Goal: Task Accomplishment & Management: Manage account settings

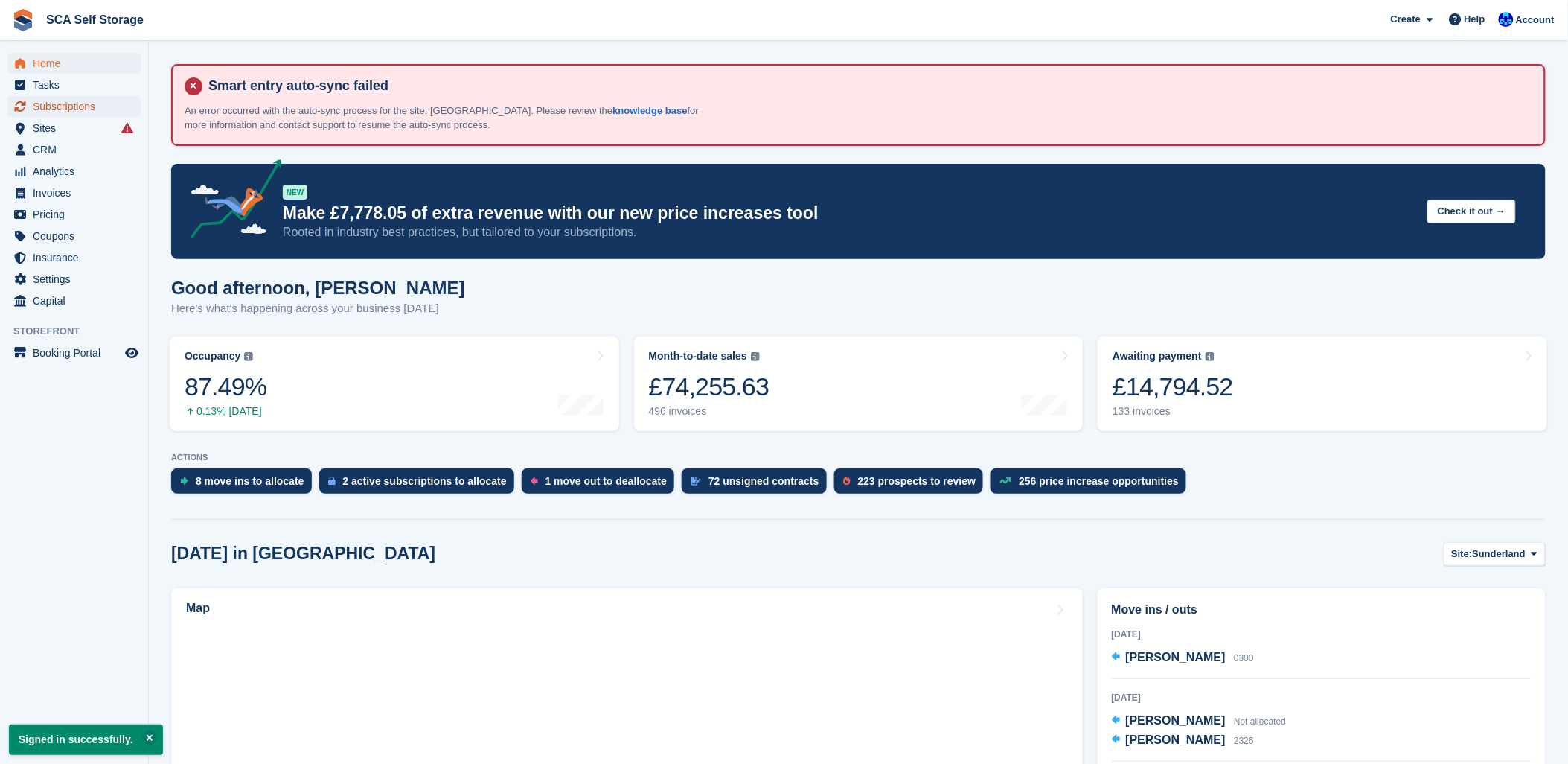
click at [61, 100] on span "Subscriptions" at bounding box center [76, 106] width 89 height 21
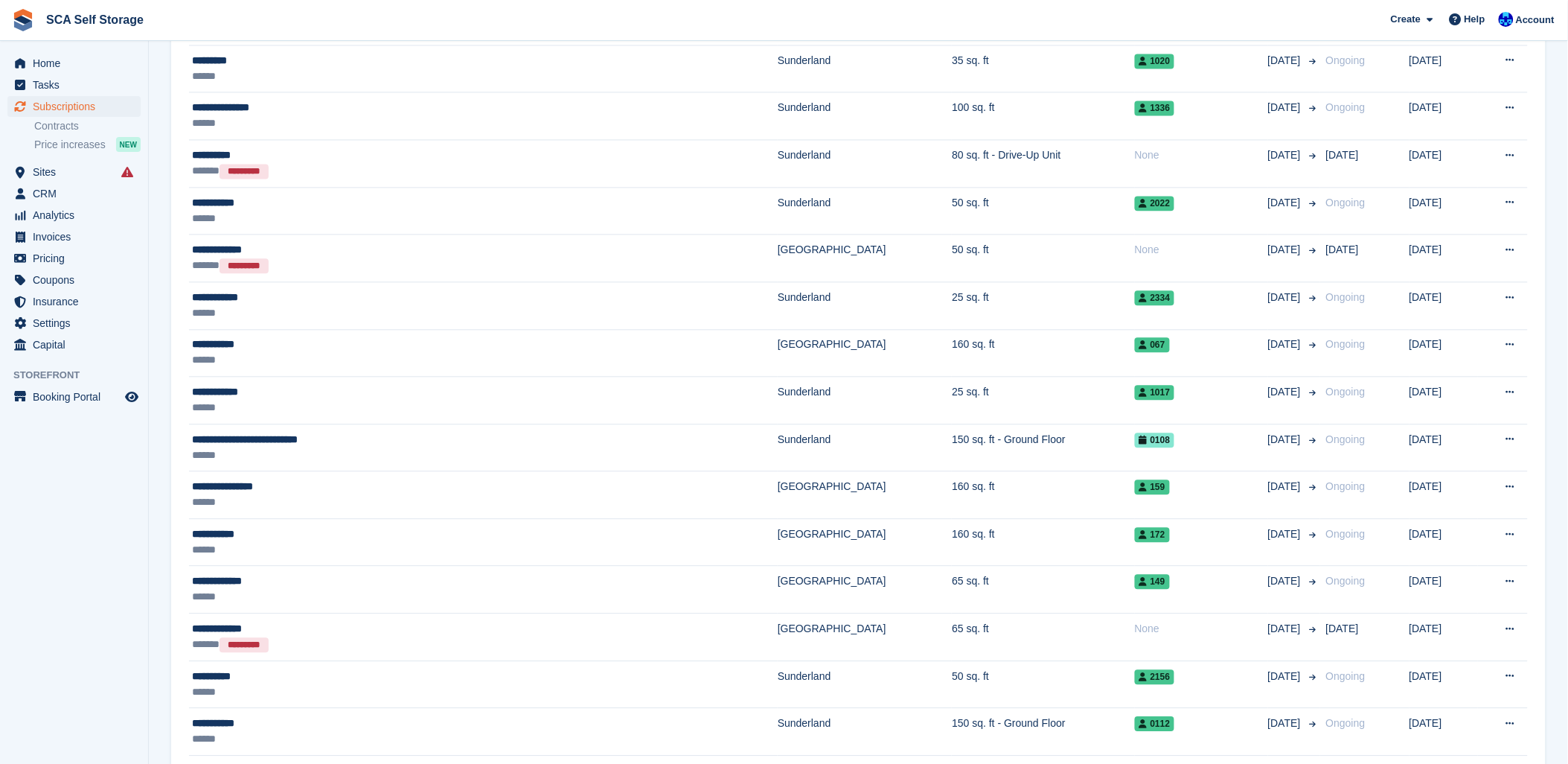
scroll to position [1075, 0]
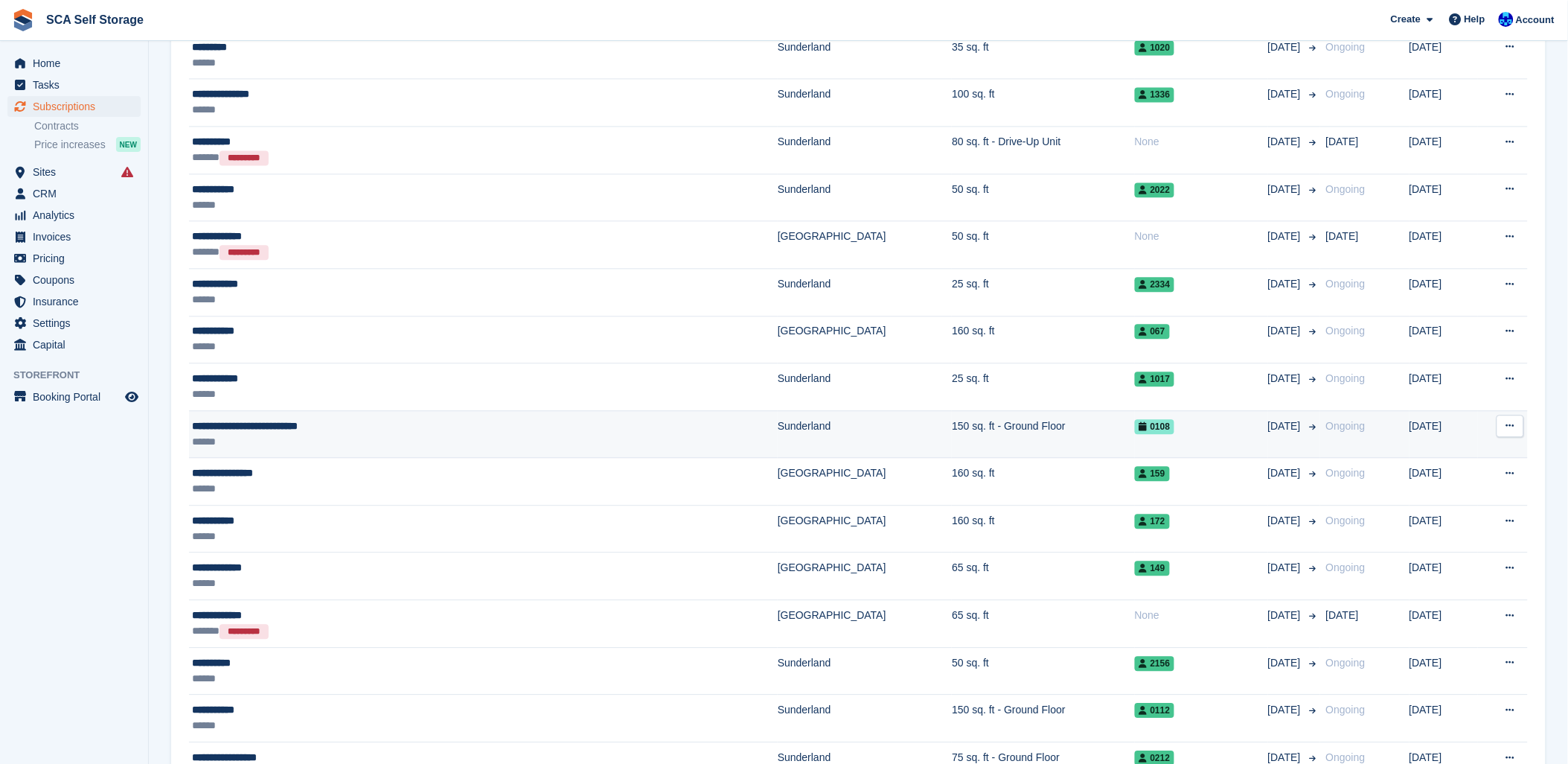
click at [452, 439] on div "******" at bounding box center [373, 441] width 363 height 16
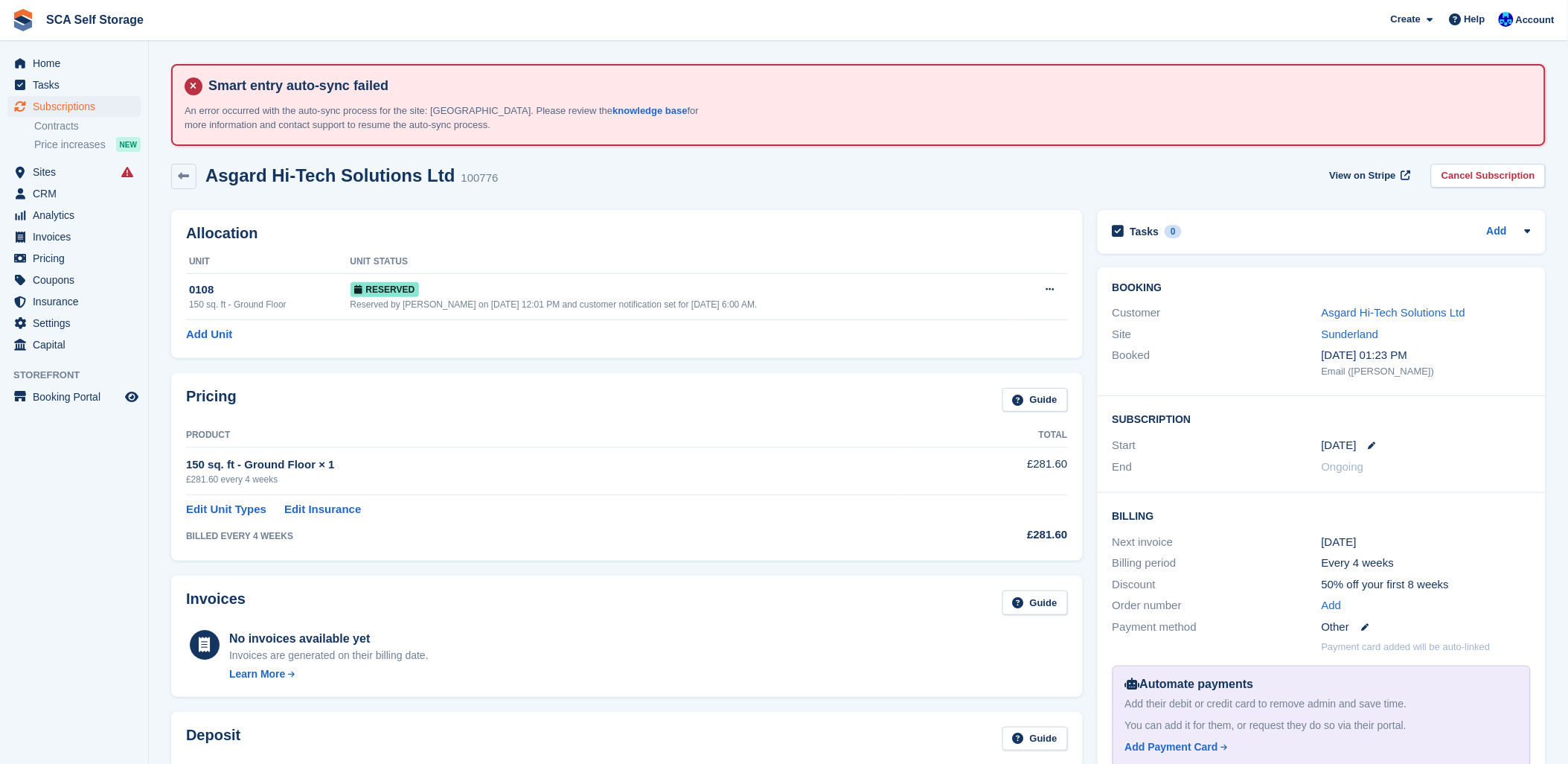
click at [1353, 294] on div "Booking Customer Asgard Hi-Tech Solutions Ltd Site Sunderland Booked 11 Aug, 01…" at bounding box center [1321, 332] width 448 height 130
click at [1352, 308] on link "Asgard Hi-Tech Solutions Ltd" at bounding box center [1393, 312] width 144 height 12
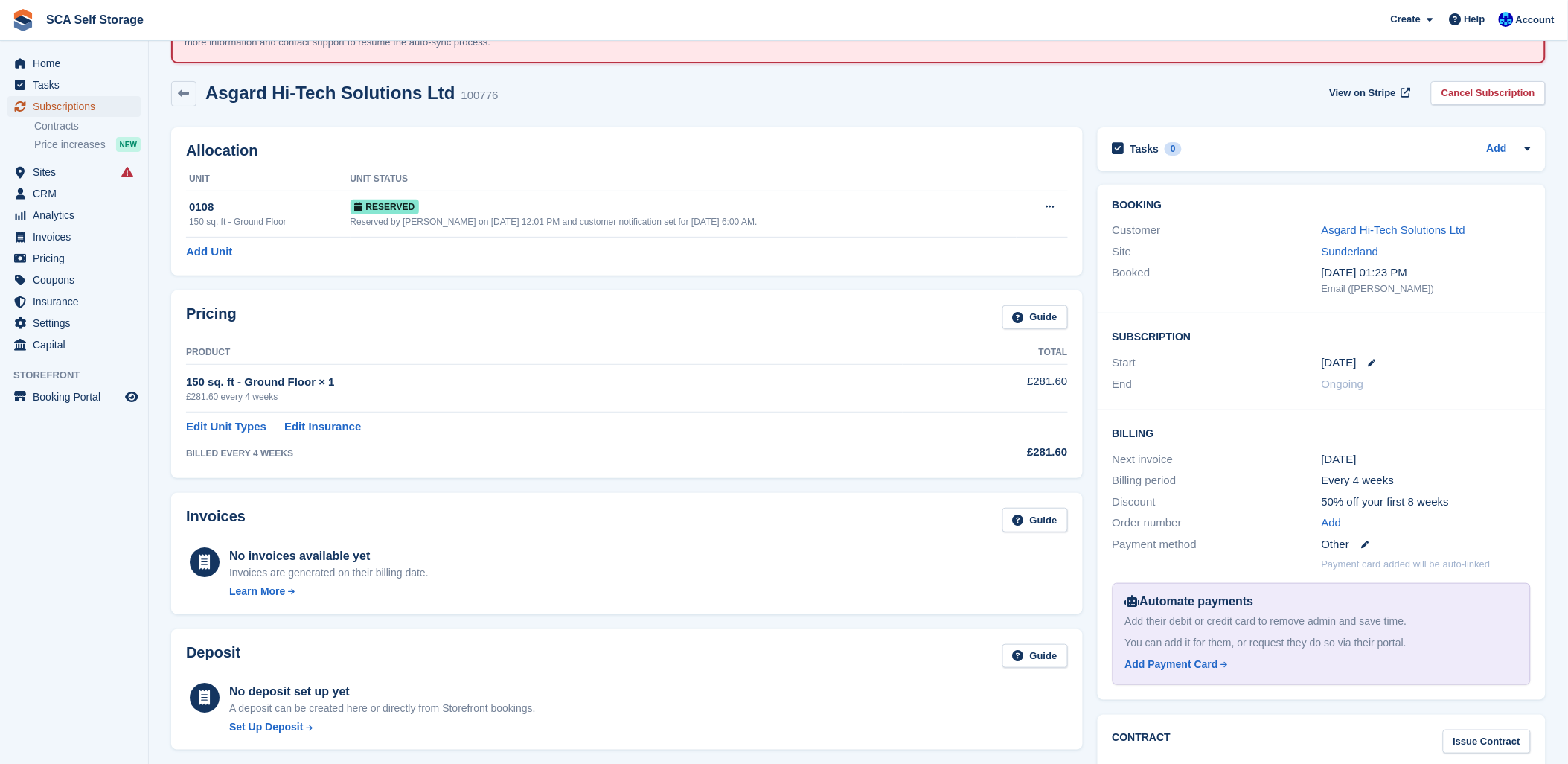
click at [69, 106] on span "Subscriptions" at bounding box center [76, 106] width 89 height 21
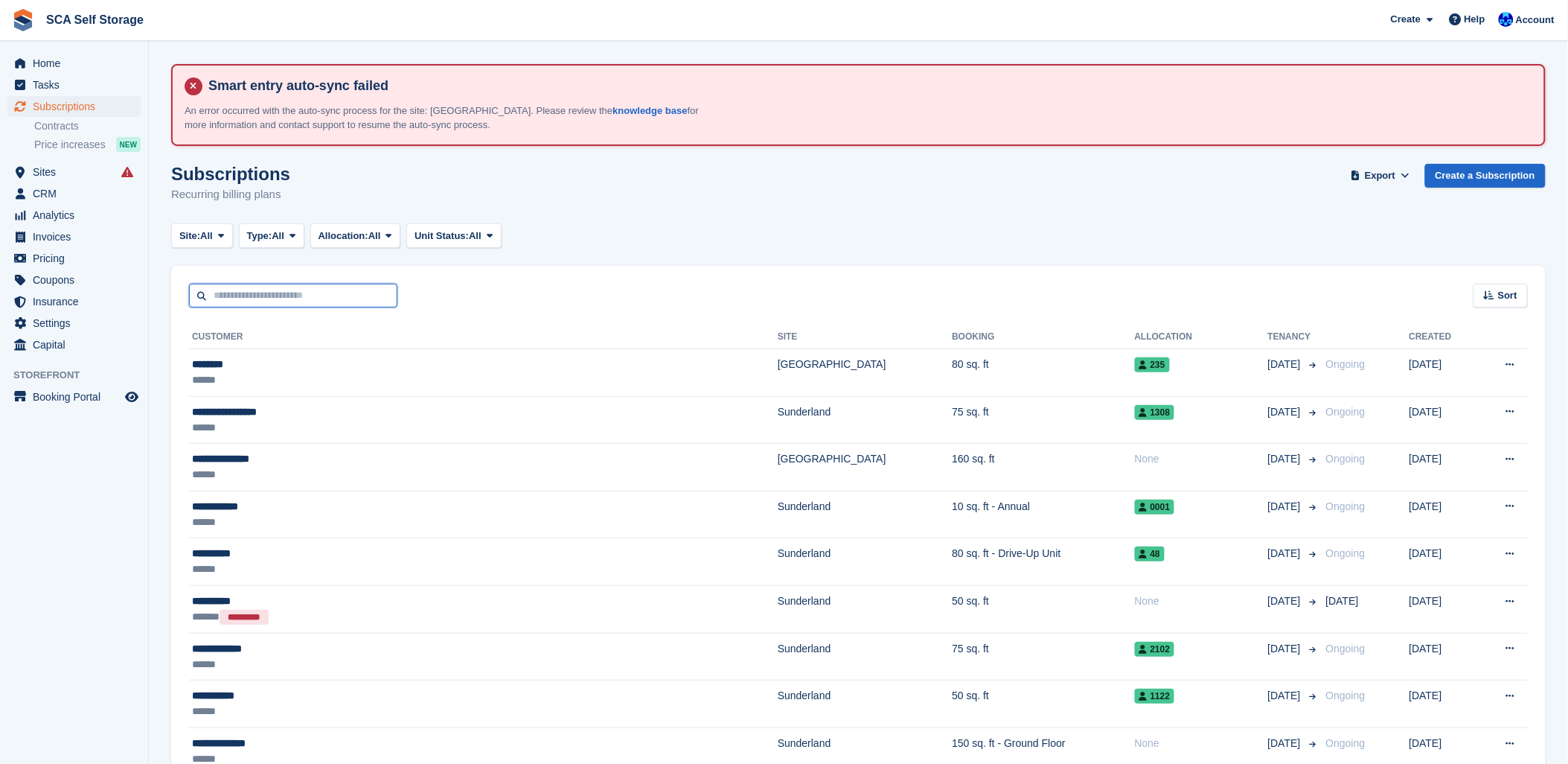
click at [220, 293] on input "text" at bounding box center [292, 296] width 209 height 25
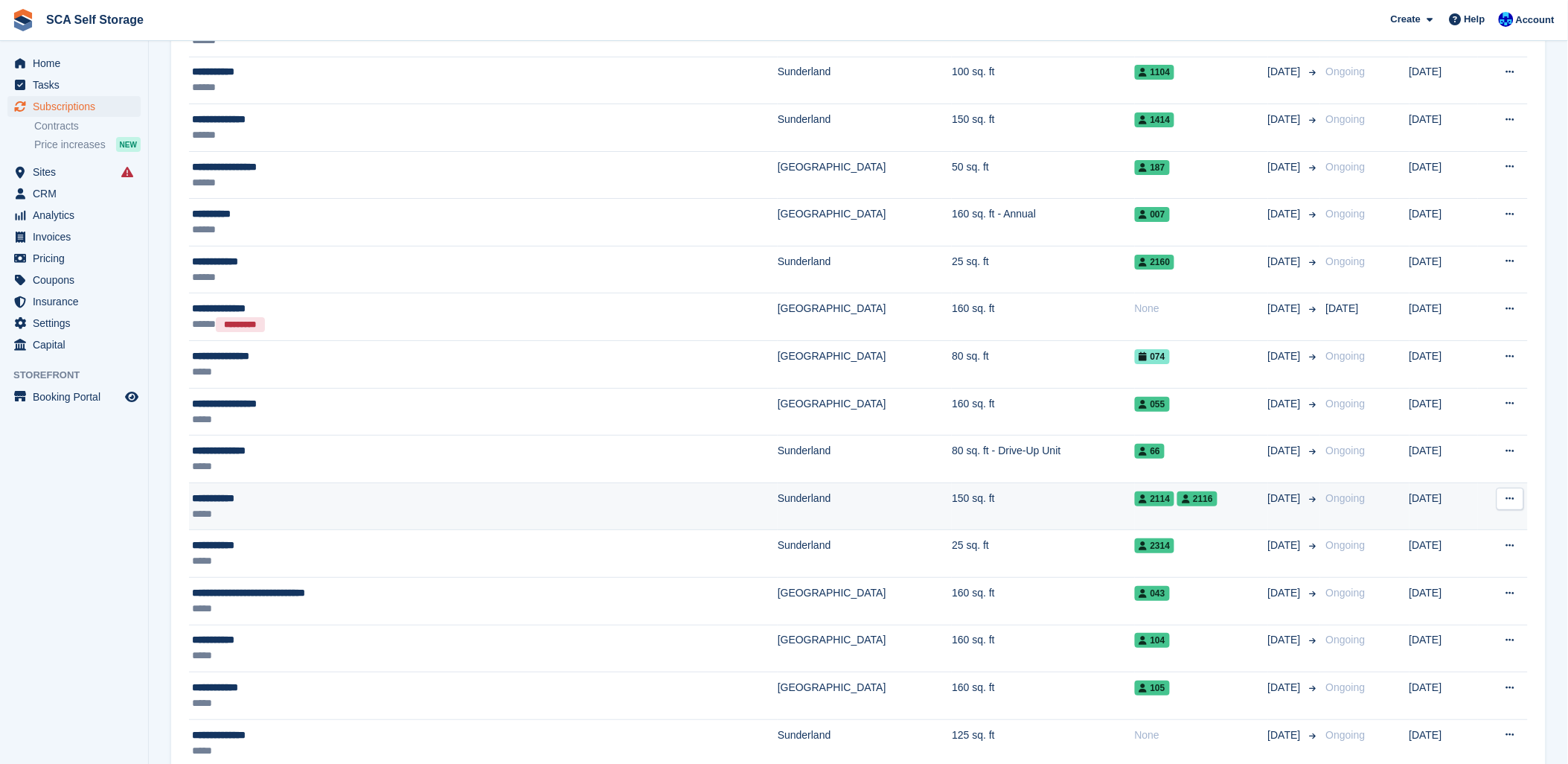
scroll to position [2028, 0]
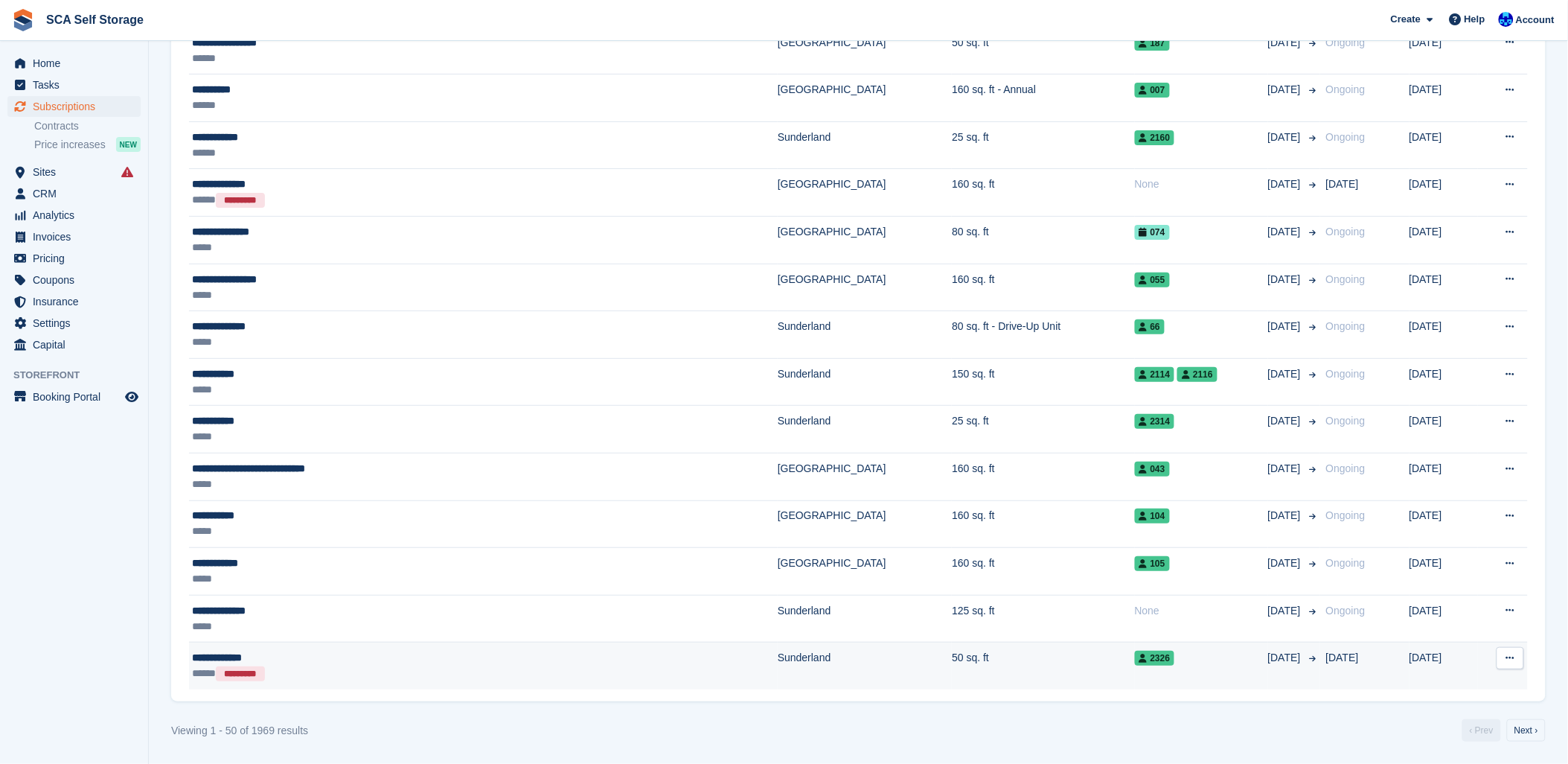
click at [373, 665] on div "***** *********" at bounding box center [373, 673] width 363 height 16
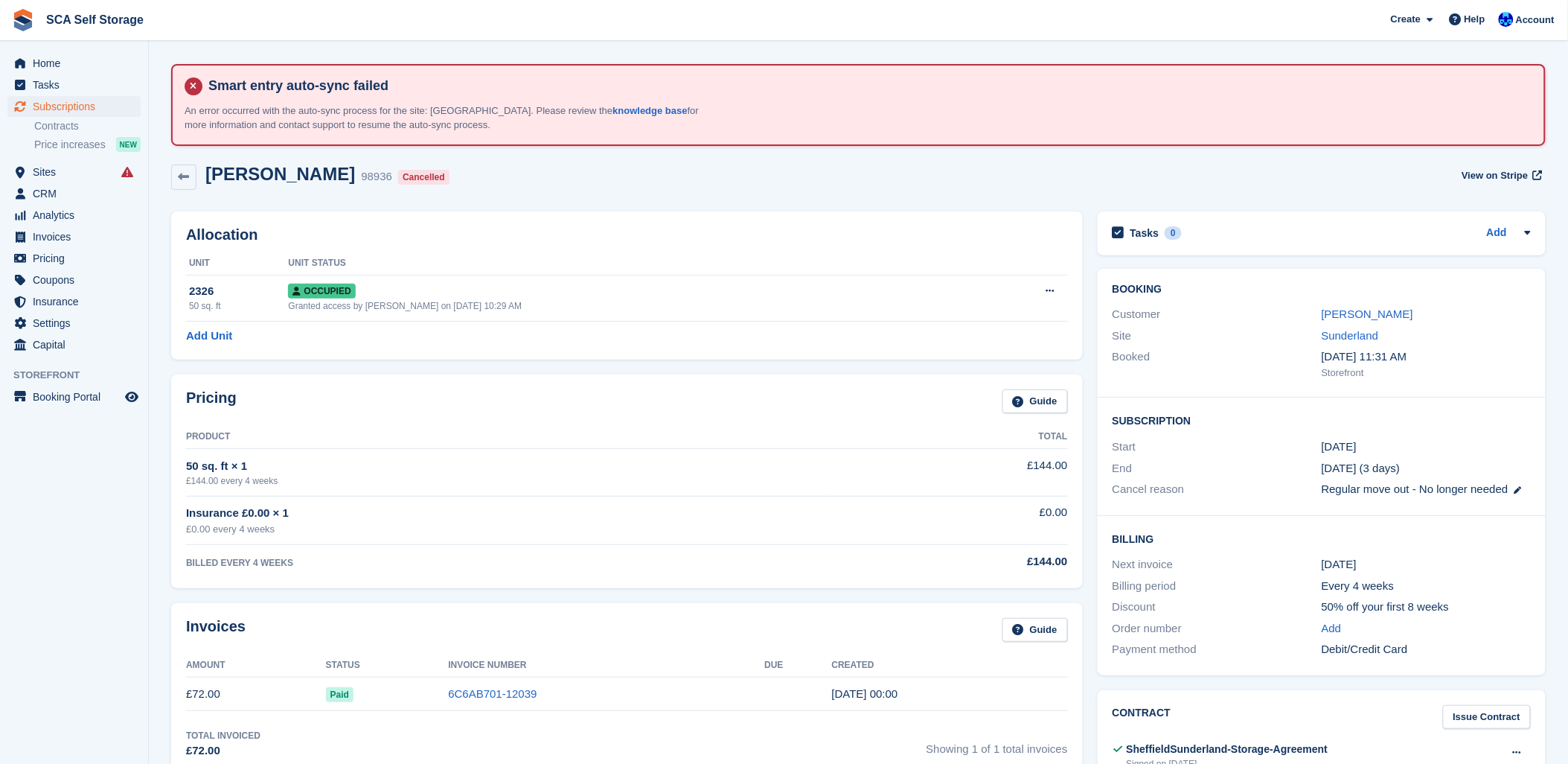
drag, startPoint x: 675, startPoint y: 243, endPoint x: 778, endPoint y: 201, distance: 111.2
click at [675, 242] on div "Allocation Unit Unit Status 2326 50 sq. ft Occupied Granted access by Kelly Nee…" at bounding box center [627, 285] width 912 height 148
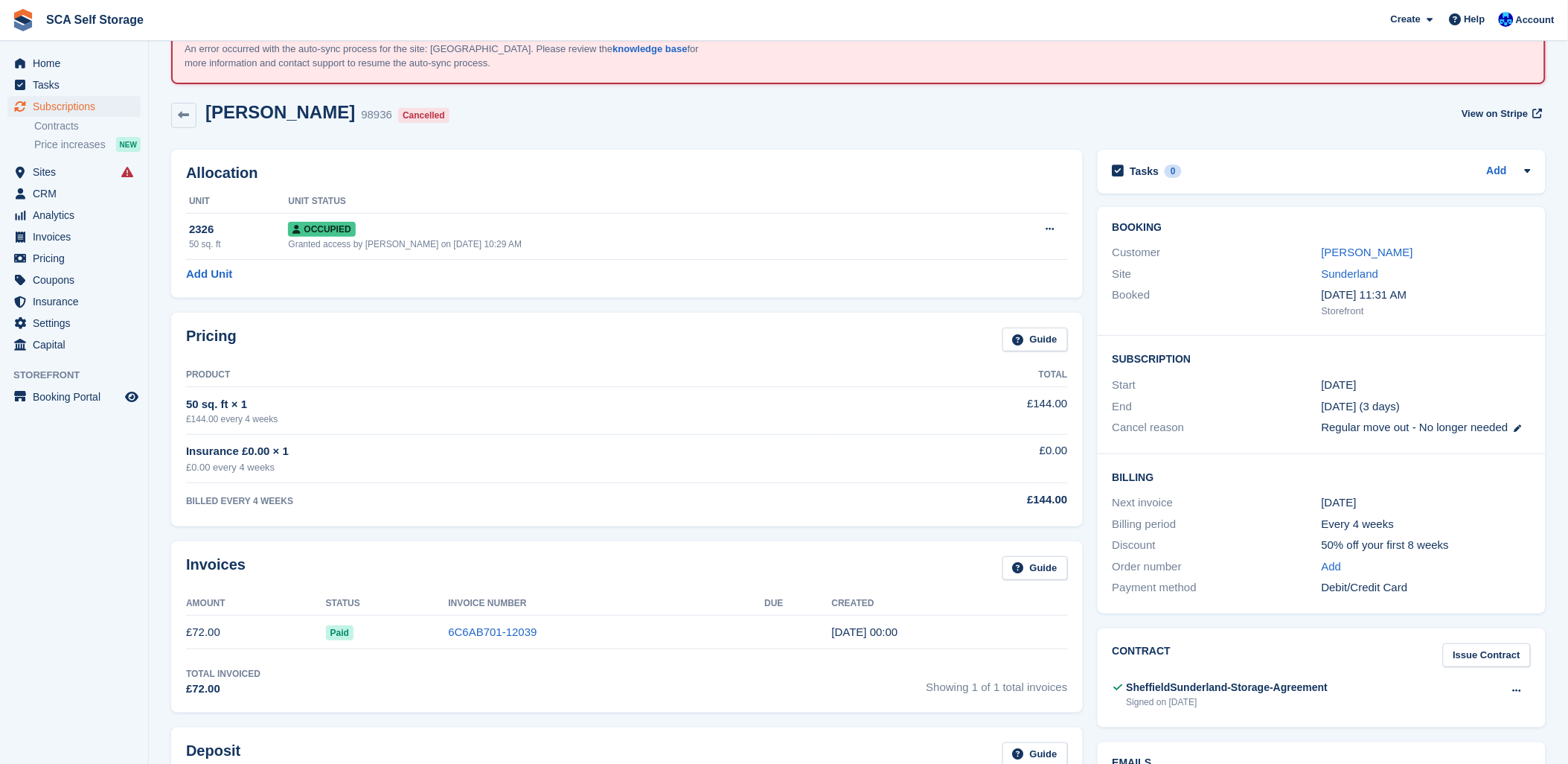
scroll to position [82, 0]
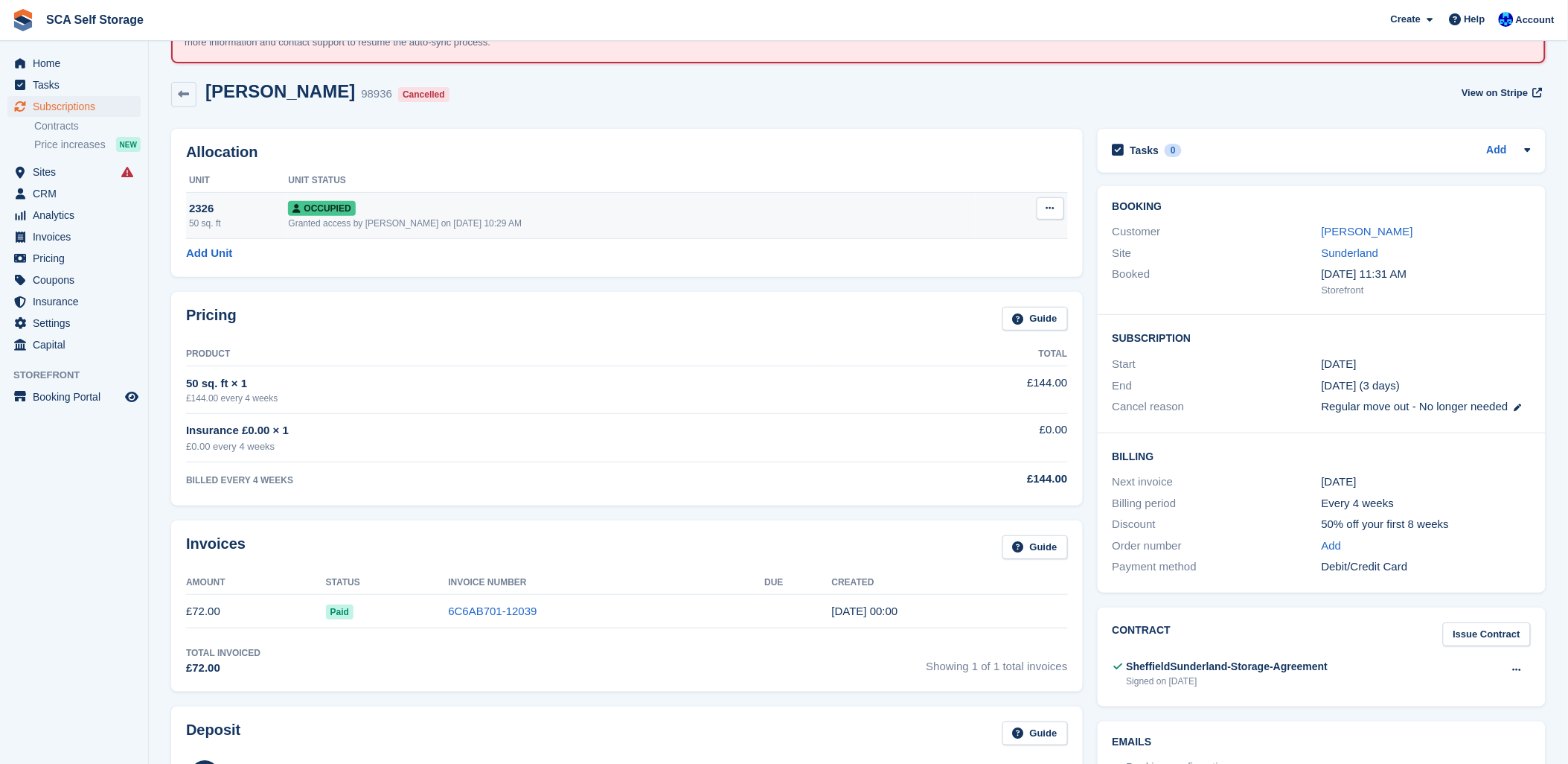
click at [1054, 209] on button at bounding box center [1049, 208] width 27 height 22
click at [971, 295] on p "Deallocate" at bounding box center [993, 288] width 130 height 19
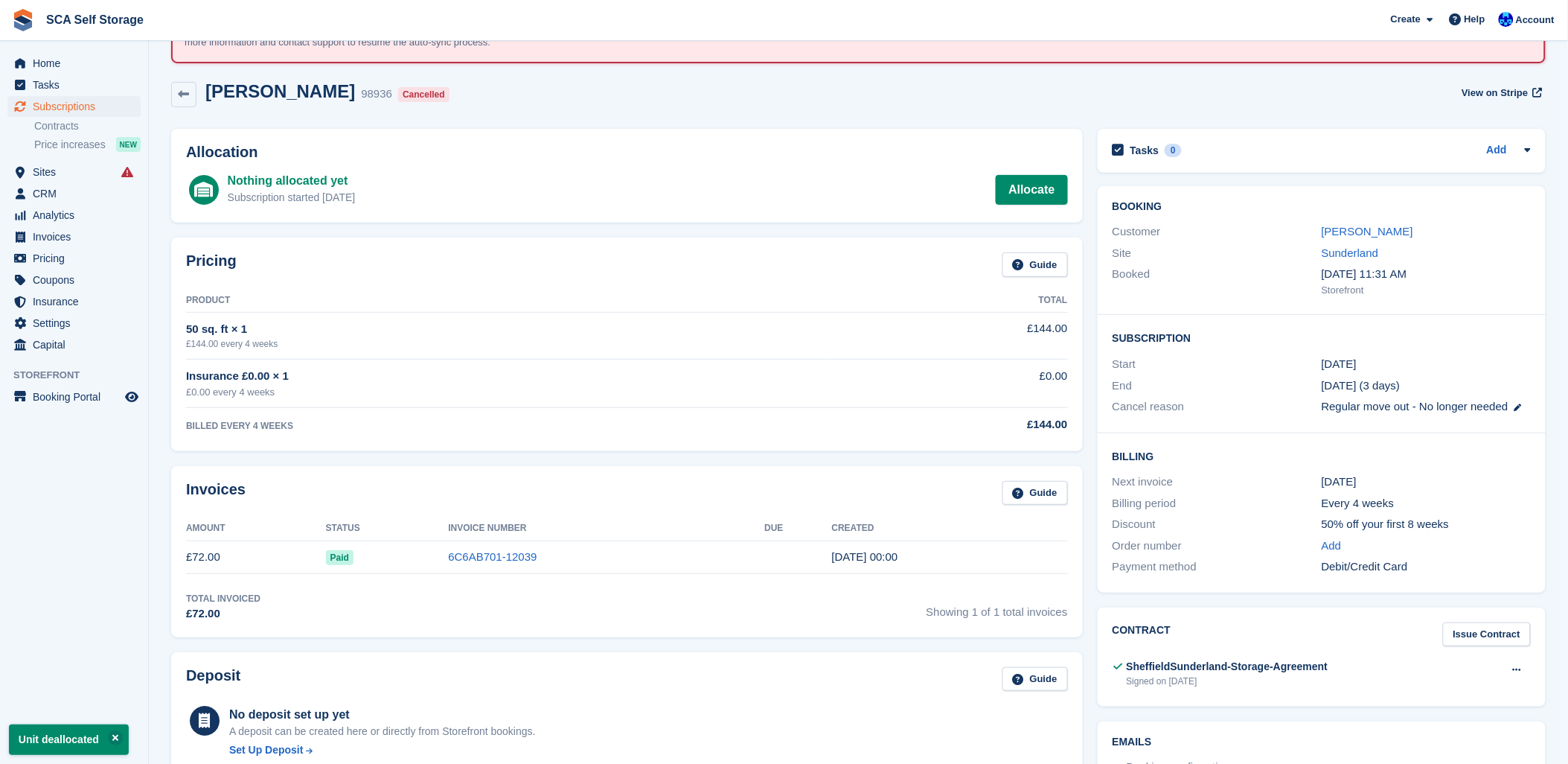
drag, startPoint x: 730, startPoint y: 428, endPoint x: 1305, endPoint y: 406, distance: 575.4
click at [732, 428] on div "BILLED EVERY 4 WEEKS" at bounding box center [506, 426] width 641 height 13
click at [479, 551] on link "6C6AB701-12039" at bounding box center [492, 556] width 89 height 12
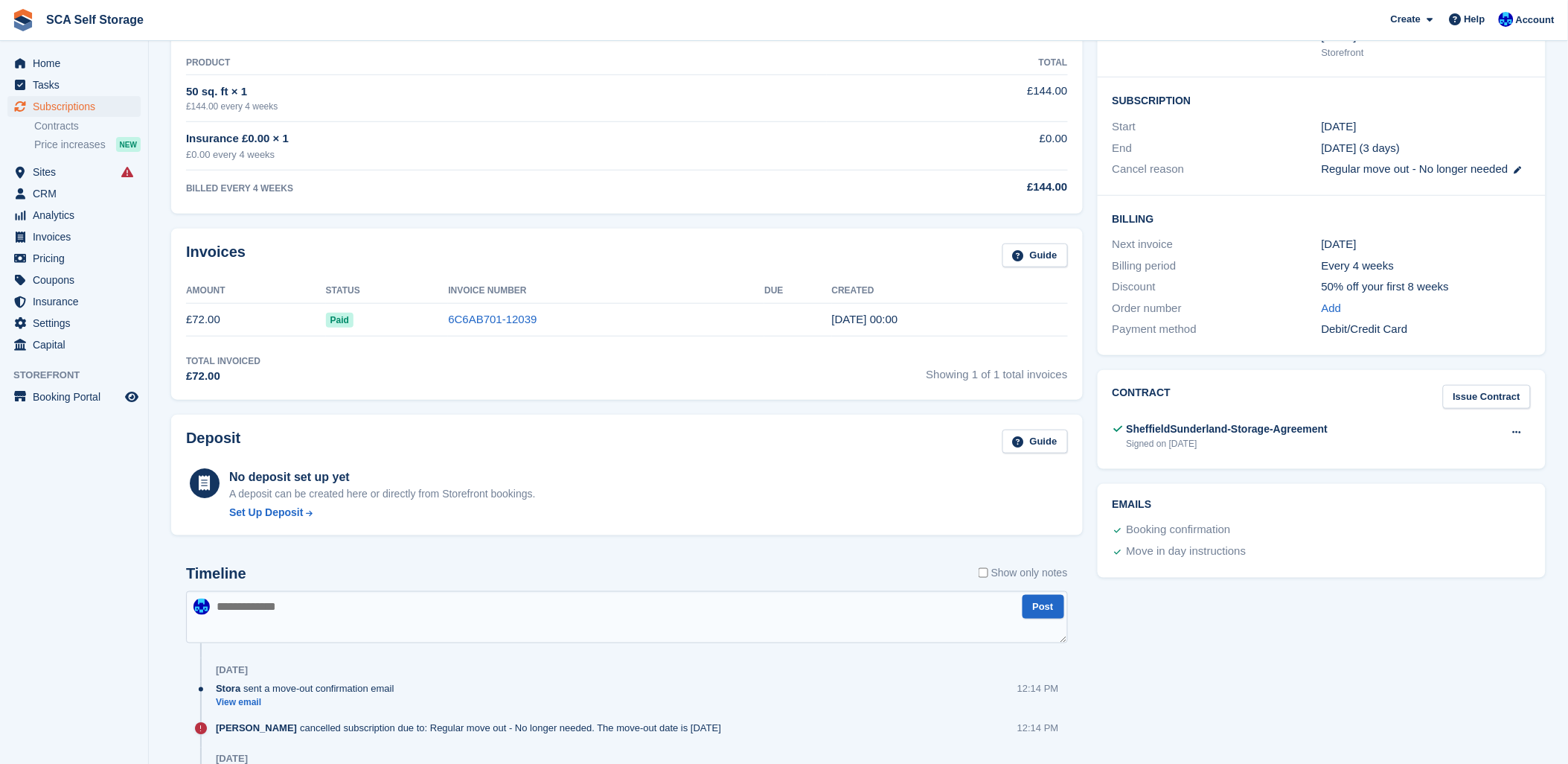
scroll to position [72, 0]
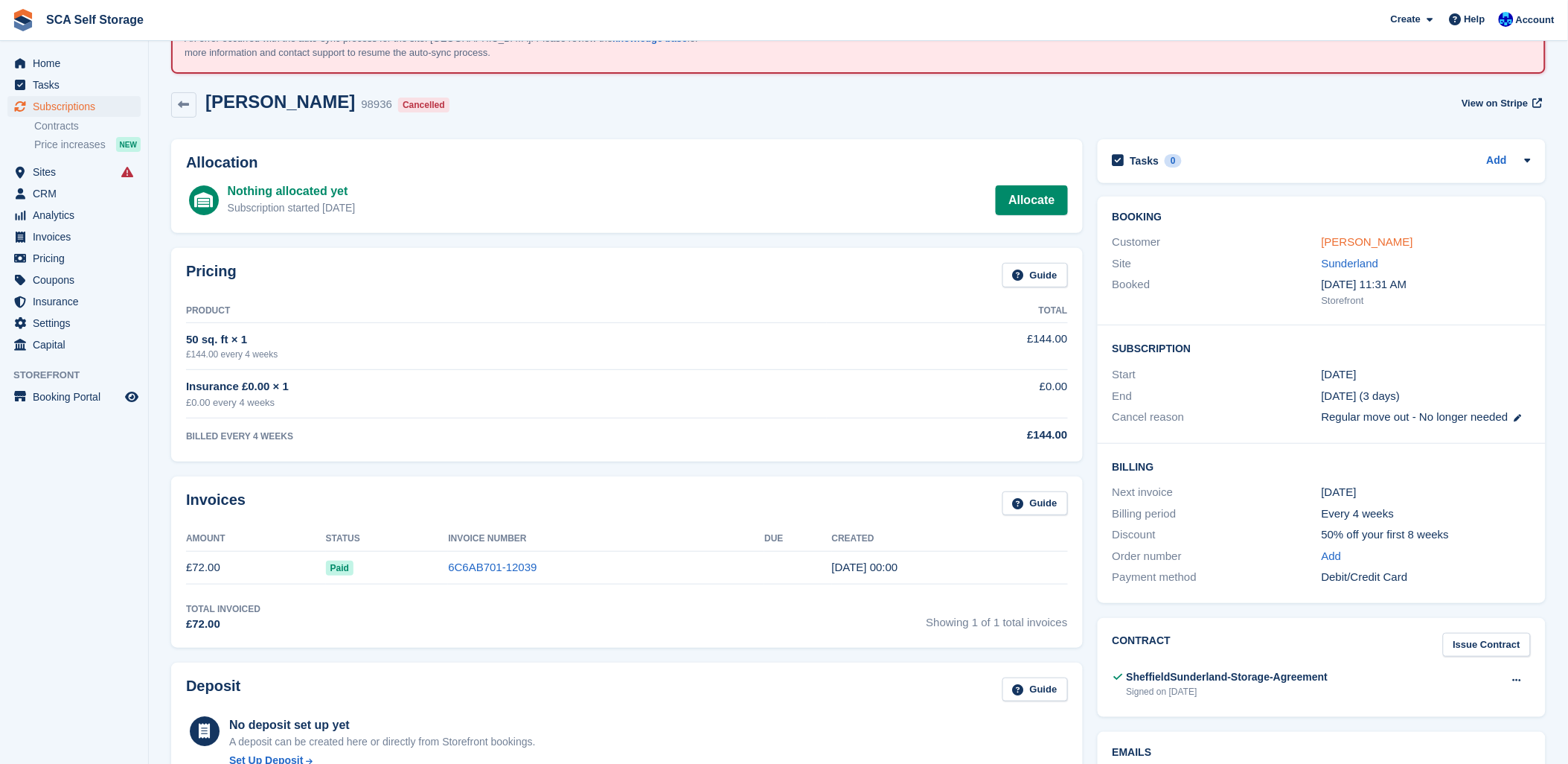
click at [1364, 235] on link "[PERSON_NAME]" at bounding box center [1367, 241] width 91 height 12
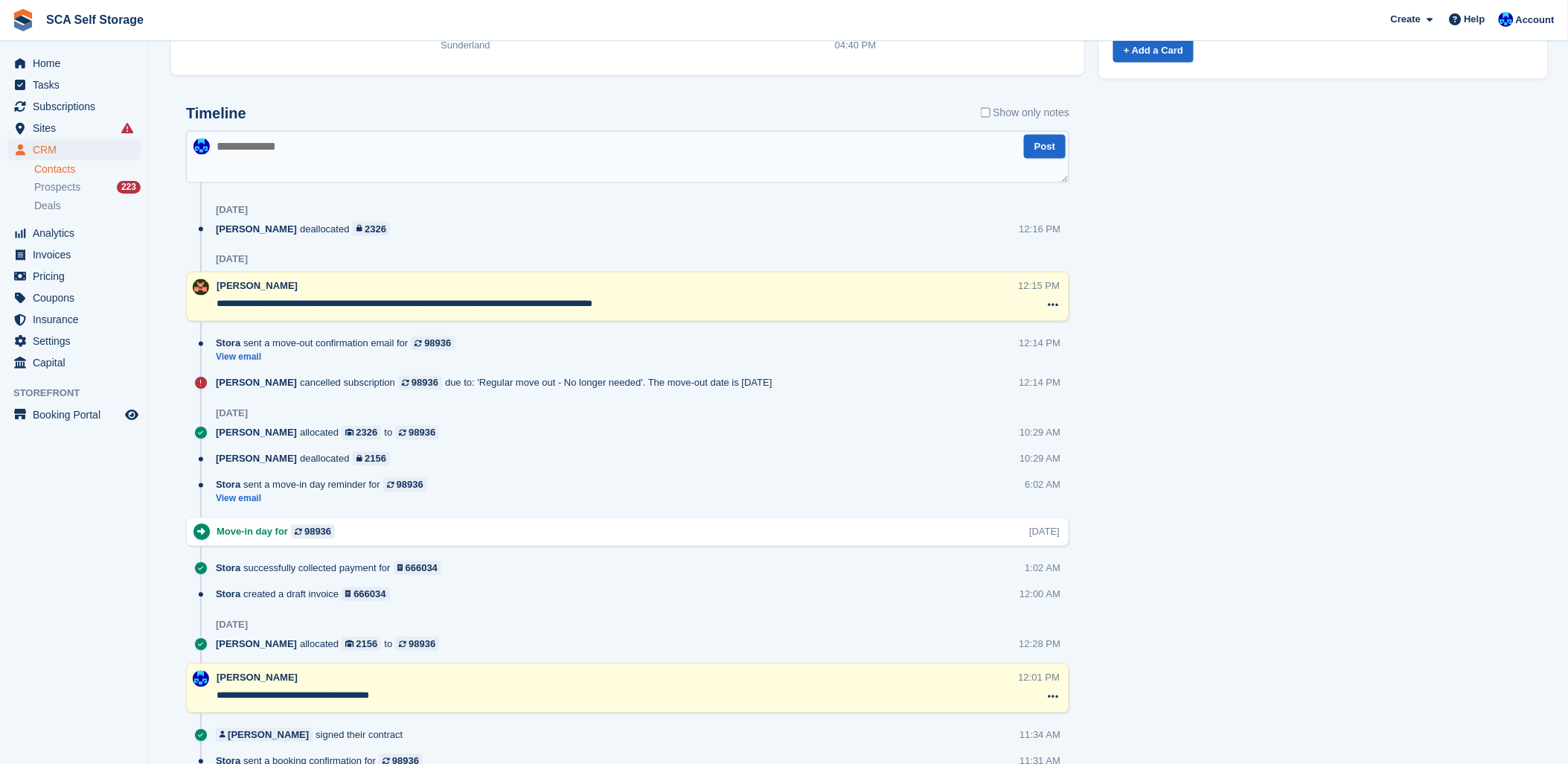
scroll to position [827, 0]
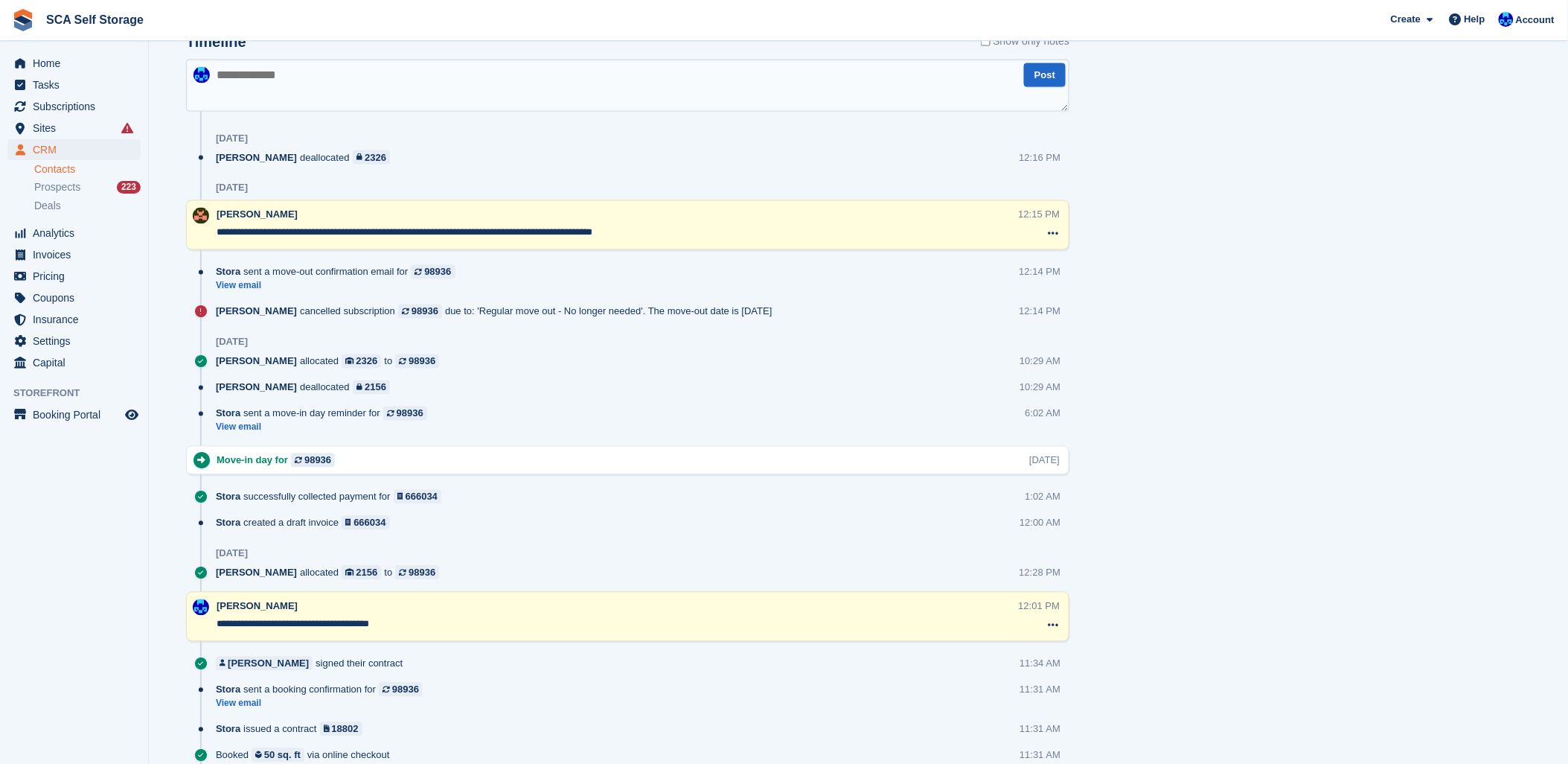
drag, startPoint x: 1154, startPoint y: 175, endPoint x: 626, endPoint y: 75, distance: 537.4
click at [1142, 175] on div "Tasks 0 Add No tasks related to Arthur Storey Contact Details Email storeyart@h…" at bounding box center [1323, 153] width 463 height 1555
click at [1531, 27] on span "Account" at bounding box center [1535, 20] width 39 height 15
click at [1409, 156] on div "Account & Billing Edit Profile Logout" at bounding box center [1473, 129] width 174 height 76
drag, startPoint x: 1522, startPoint y: 9, endPoint x: 1505, endPoint y: 38, distance: 33.6
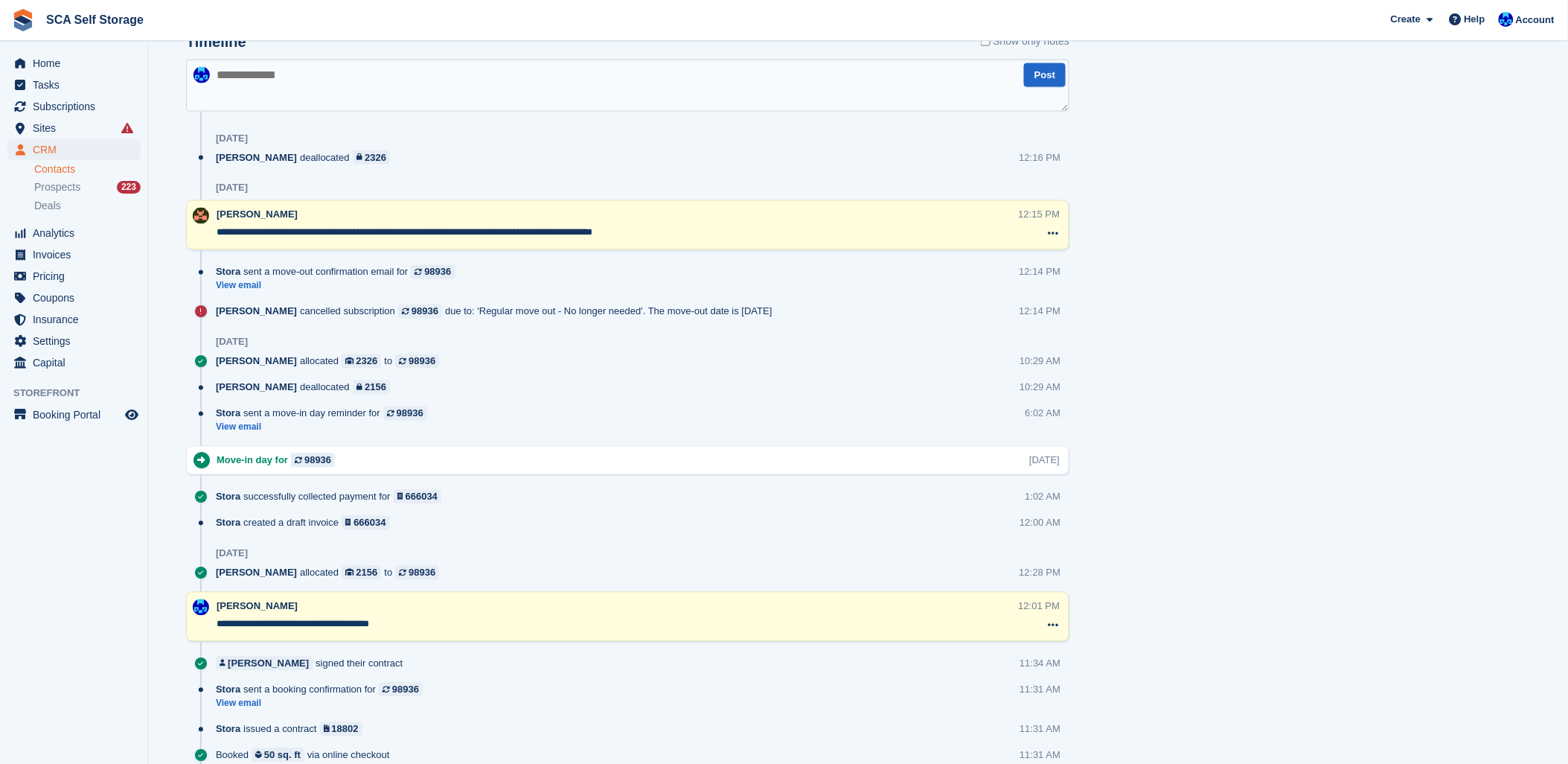
click at [1522, 11] on div "Account" at bounding box center [1528, 20] width 66 height 26
click at [1430, 147] on div "Logout" at bounding box center [1418, 147] width 35 height 16
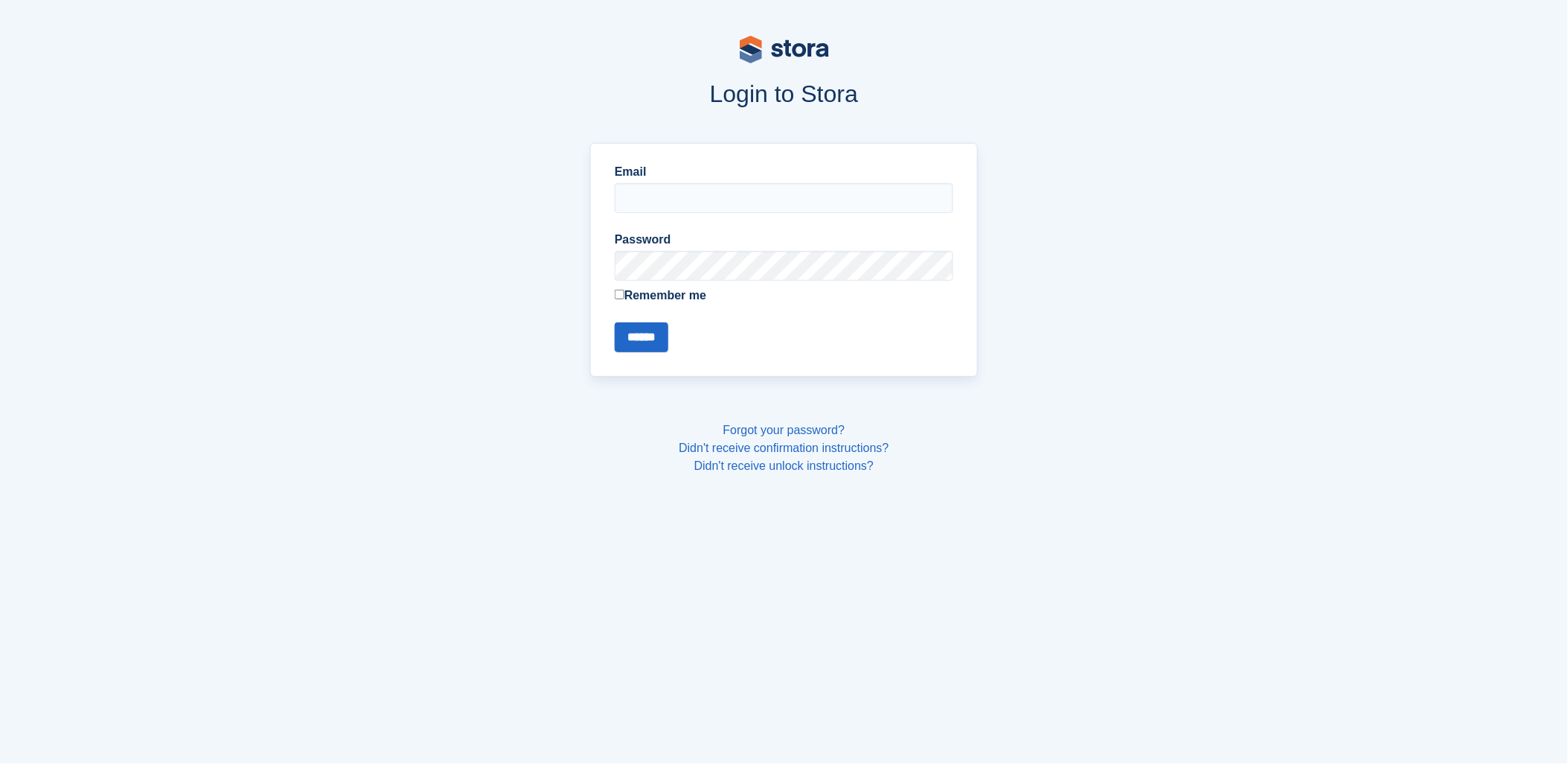
type input "**********"
click at [627, 338] on input "******" at bounding box center [641, 338] width 53 height 30
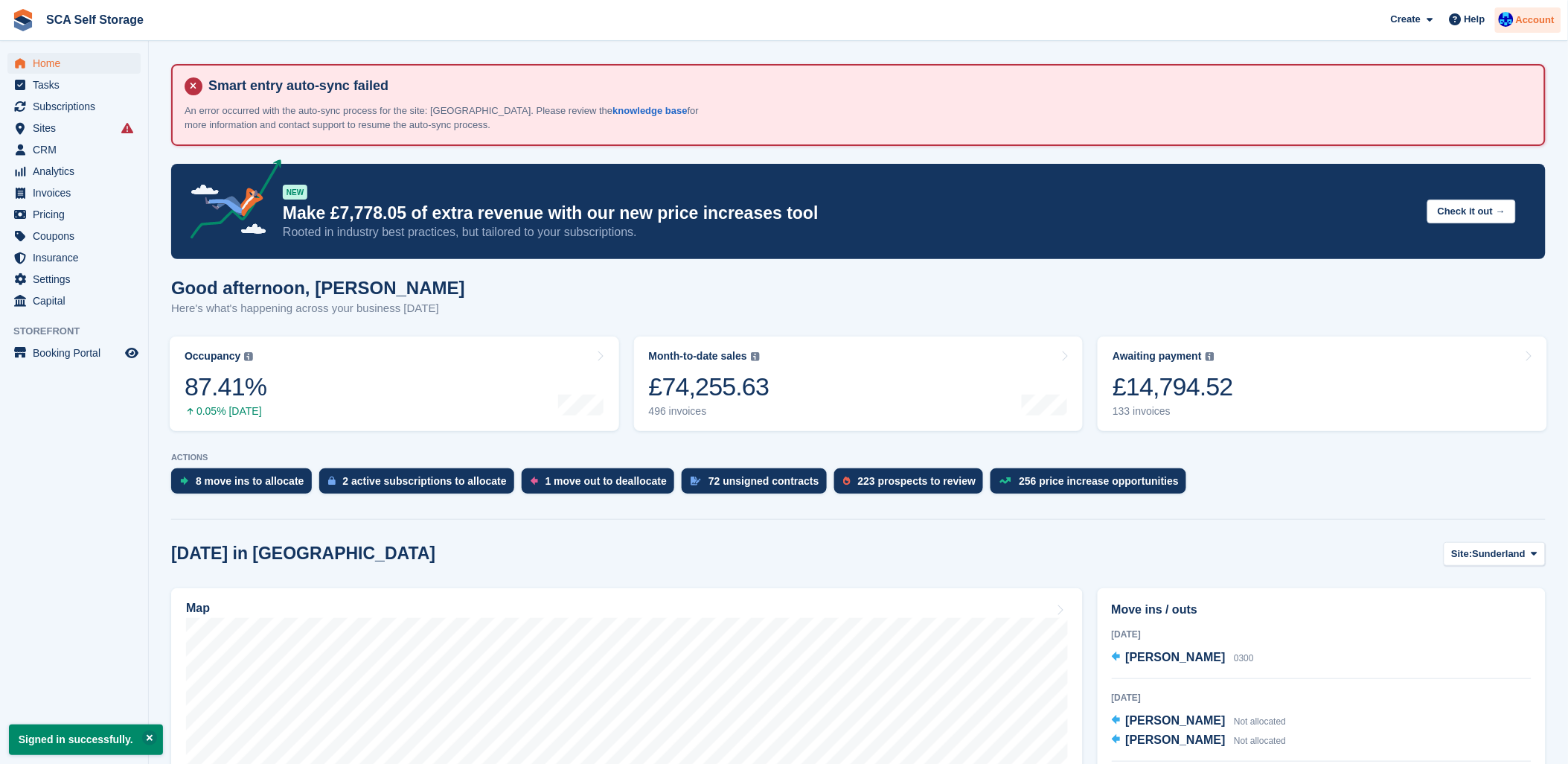
click at [1513, 27] on div at bounding box center [1506, 22] width 15 height 20
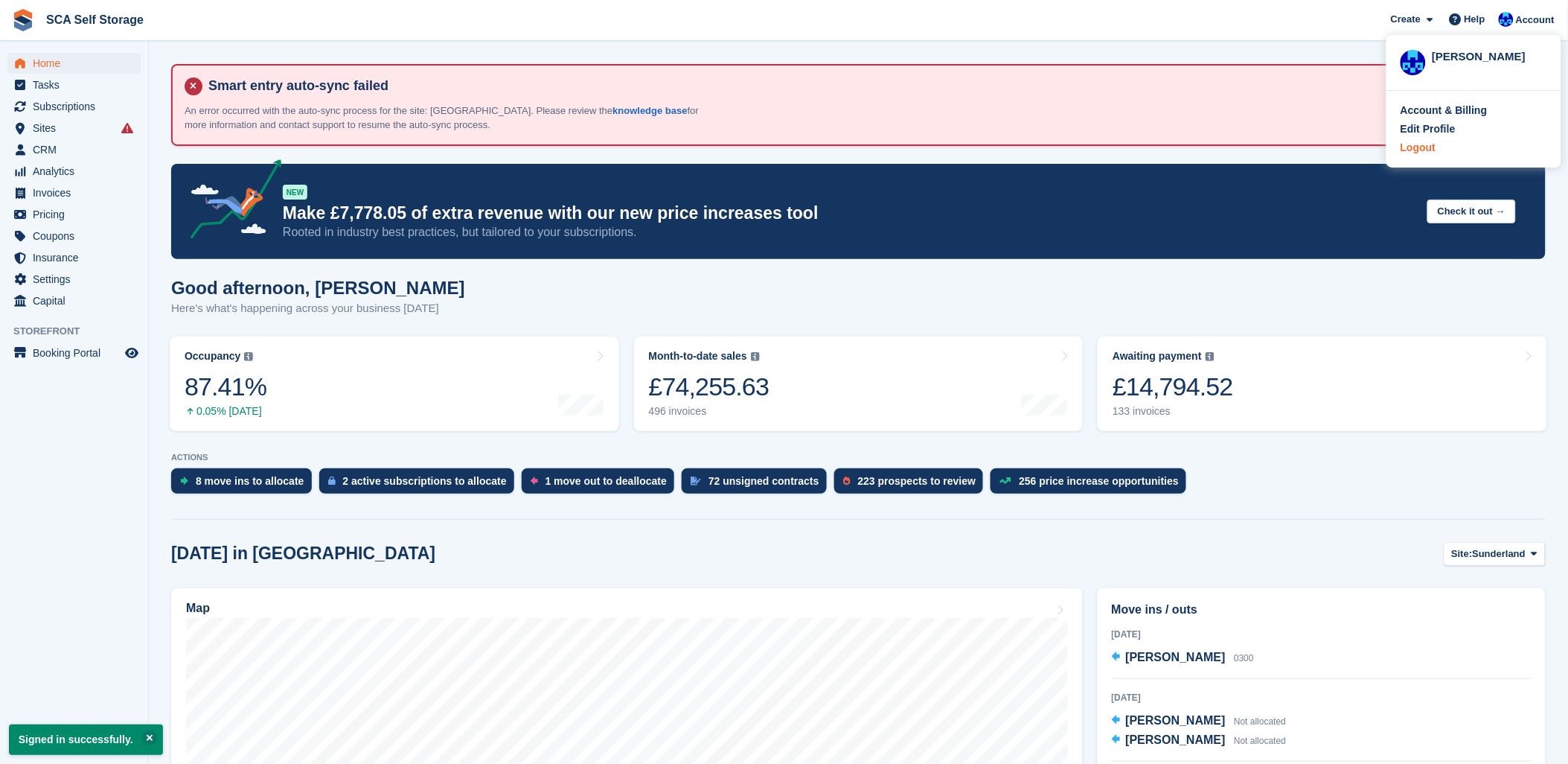
click at [1424, 147] on div "Logout" at bounding box center [1418, 147] width 35 height 16
